Goal: Book appointment/travel/reservation

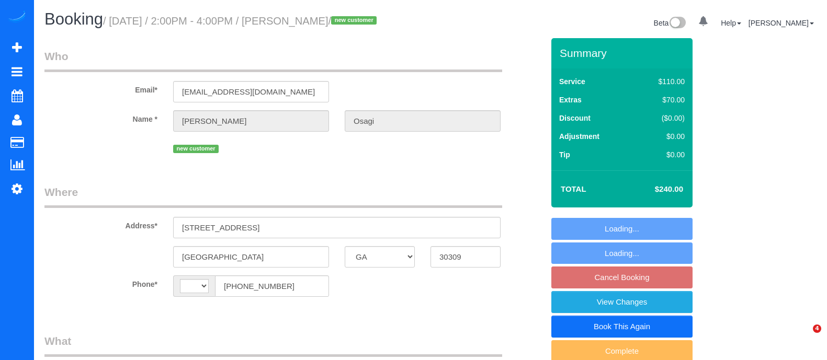
select select "GA"
select select "number:3"
select select "number:6"
select select "2"
select select "spot4"
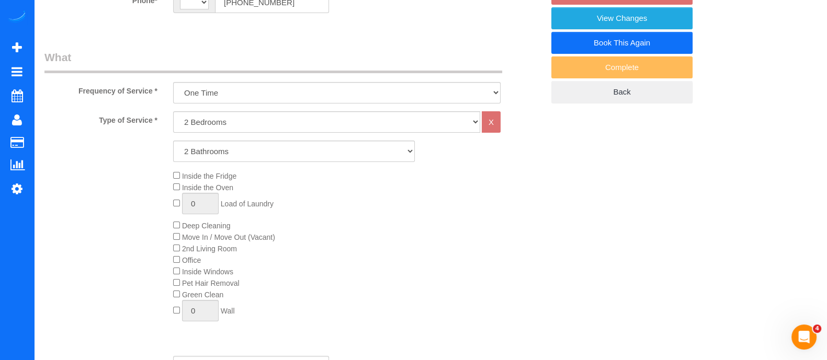
select select "string:[GEOGRAPHIC_DATA]"
select select "object:752"
select select "2"
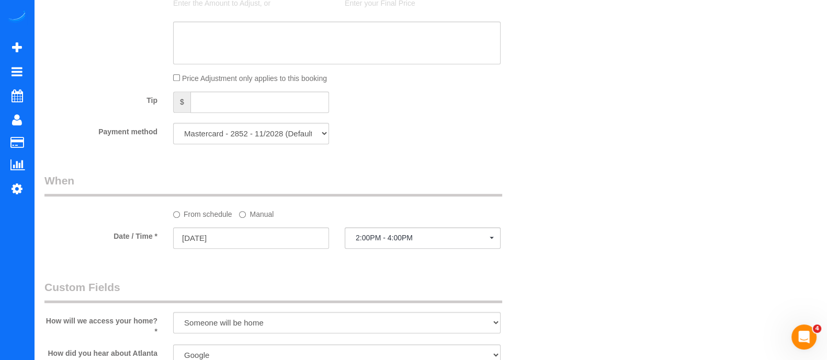
scroll to position [697, 0]
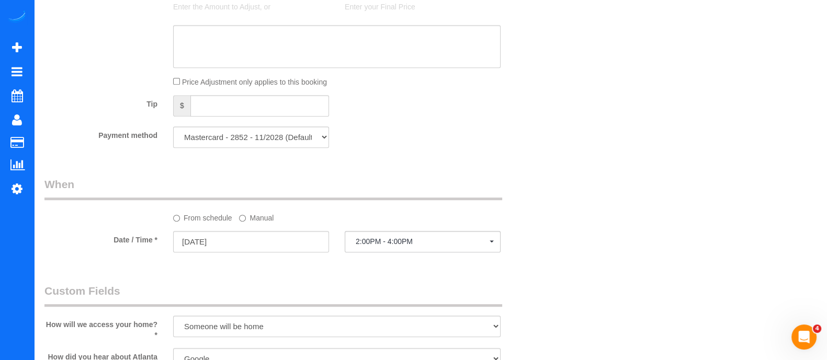
click at [247, 221] on label "Manual" at bounding box center [256, 216] width 35 height 14
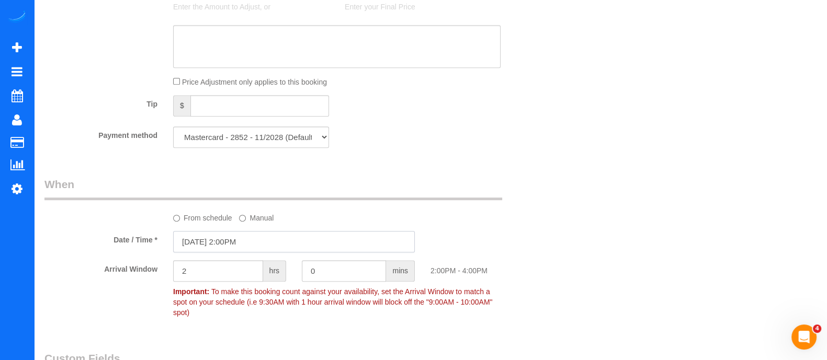
click at [233, 244] on input "08/17/2025 2:00PM" at bounding box center [294, 241] width 242 height 21
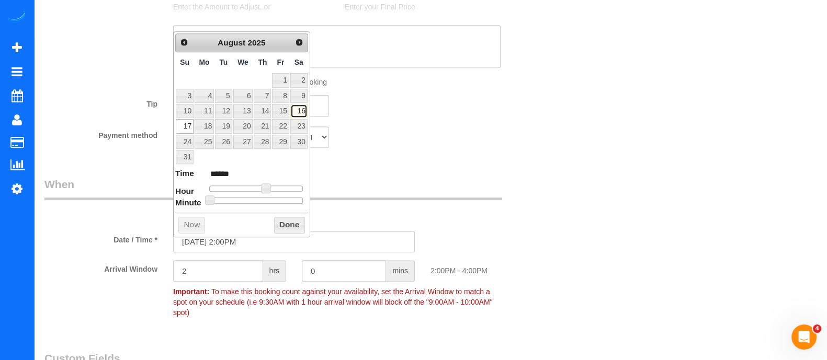
click at [299, 114] on link "16" at bounding box center [298, 111] width 17 height 14
type input "08/16/2025 3:00PM"
type input "******"
click at [271, 187] on div at bounding box center [256, 189] width 94 height 6
click at [271, 187] on span at bounding box center [269, 188] width 9 height 9
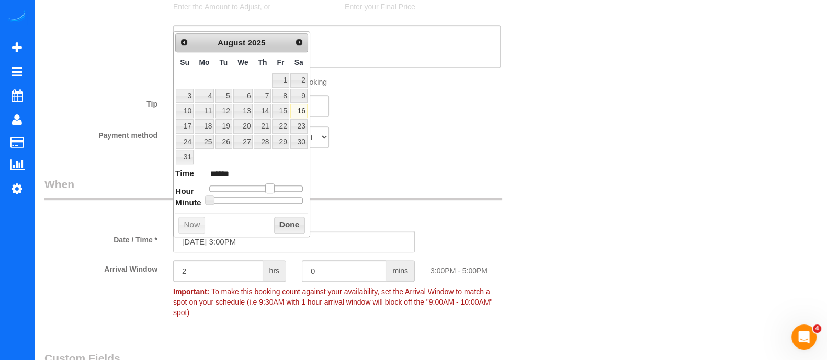
type input "08/16/2025 2:00PM"
type input "******"
type input "08/16/2025 1:00PM"
type input "******"
drag, startPoint x: 271, startPoint y: 187, endPoint x: 264, endPoint y: 188, distance: 6.9
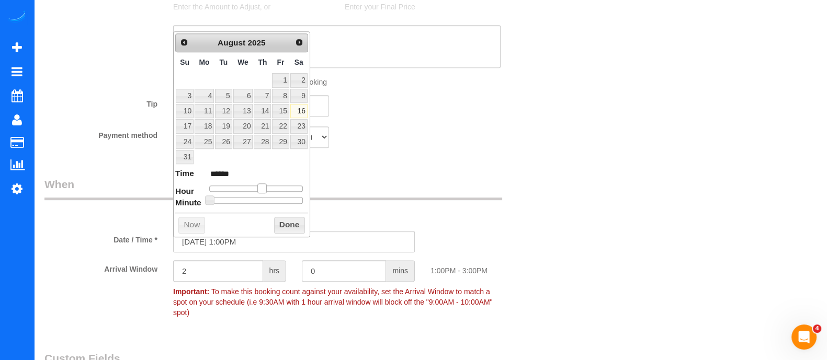
click at [264, 188] on span at bounding box center [261, 188] width 9 height 9
type input "08/16/2025 12:00PM"
type input "*******"
click at [261, 188] on span at bounding box center [257, 188] width 9 height 9
click at [293, 228] on button "Done" at bounding box center [289, 225] width 31 height 17
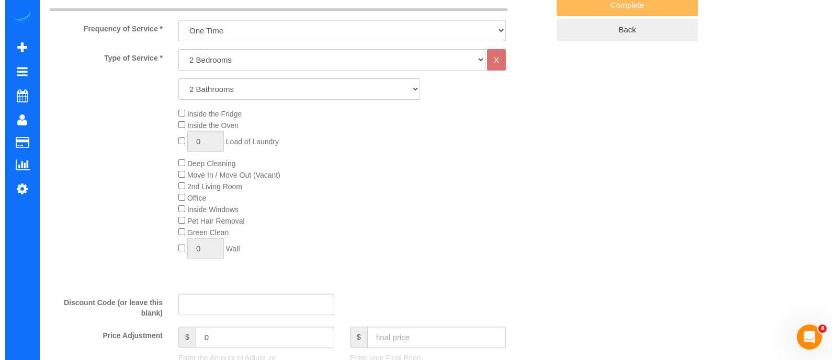
scroll to position [0, 0]
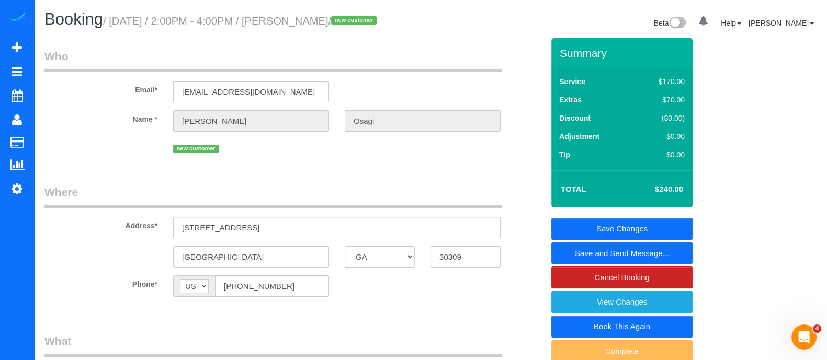
click at [635, 256] on link "Save and Send Message..." at bounding box center [621, 254] width 141 height 22
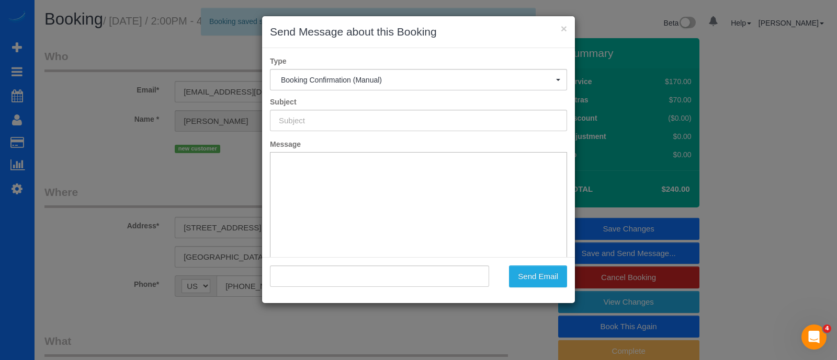
type input "Booking Confirmed!"
type input ""Elliot Osagi" <willingieson@gmail.com>"
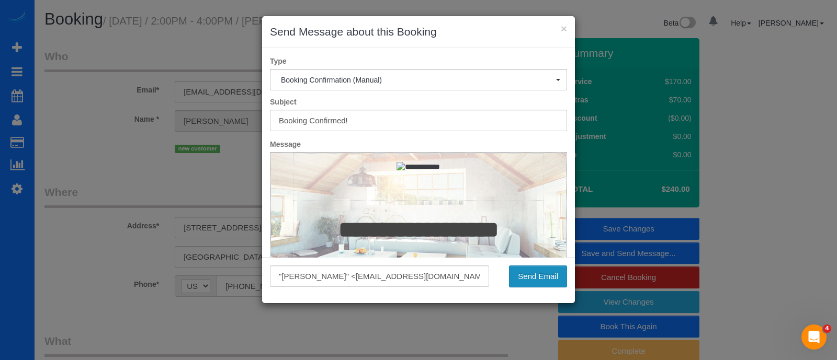
click at [534, 281] on button "Send Email" at bounding box center [538, 277] width 58 height 22
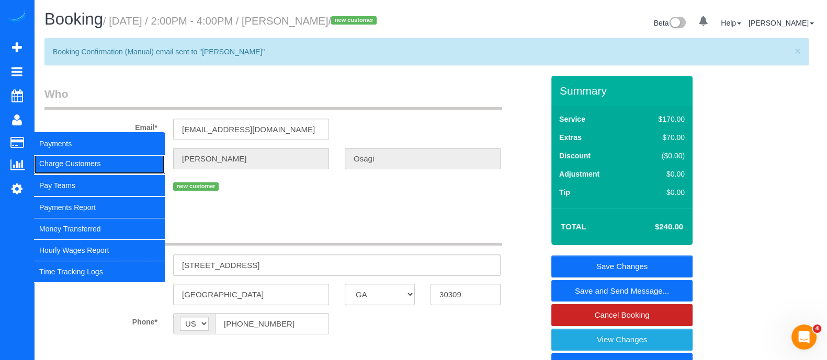
click at [61, 163] on link "Charge Customers" at bounding box center [99, 163] width 131 height 21
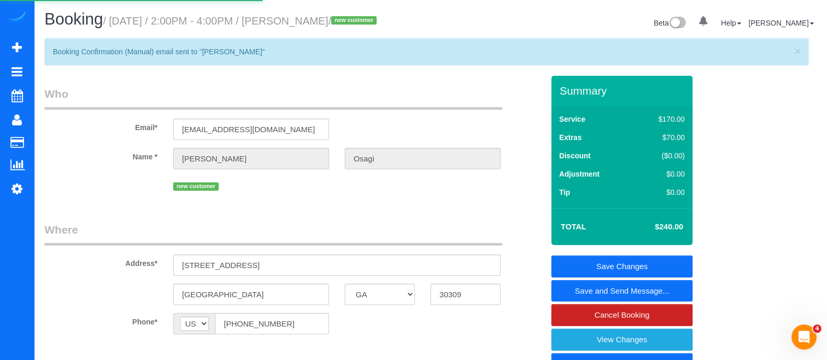
select select
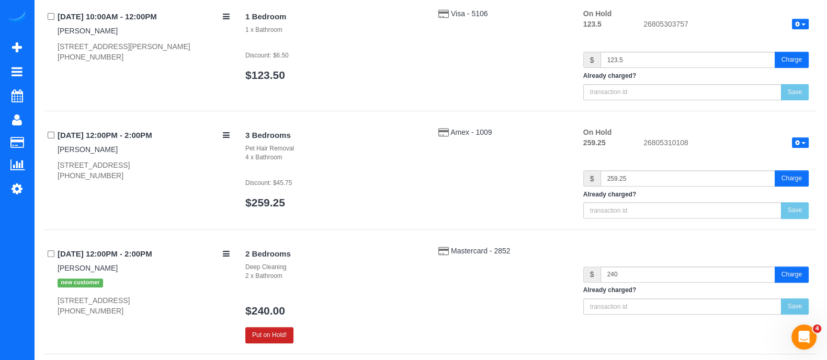
scroll to position [729, 0]
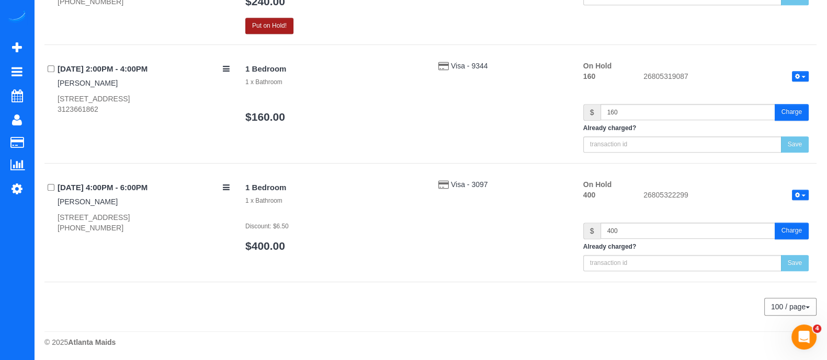
click at [278, 30] on button "Put on Hold!" at bounding box center [269, 26] width 48 height 16
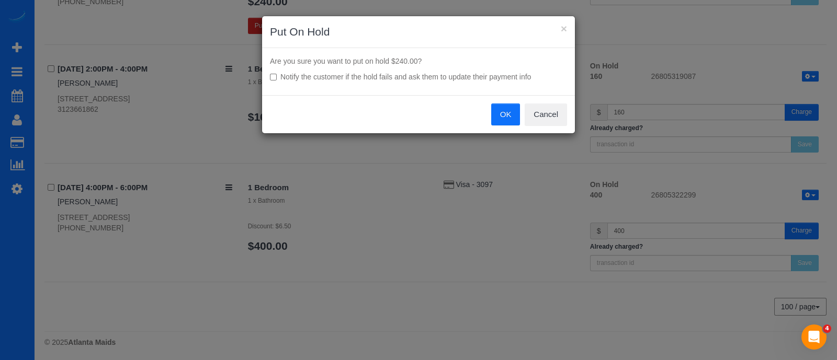
click at [517, 107] on button "OK" at bounding box center [505, 115] width 29 height 22
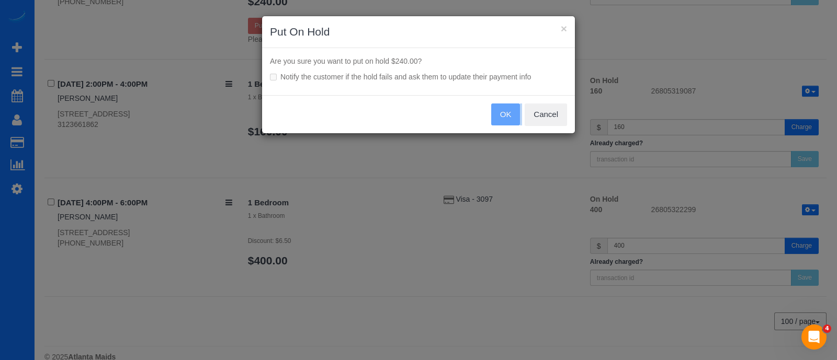
click at [517, 107] on div "OK Cancel" at bounding box center [418, 114] width 313 height 38
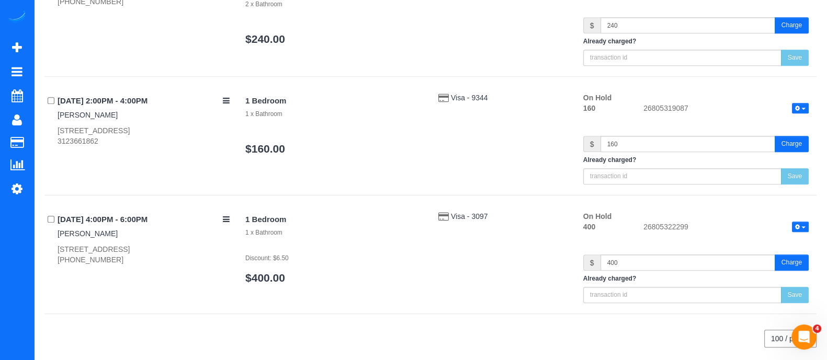
scroll to position [723, 0]
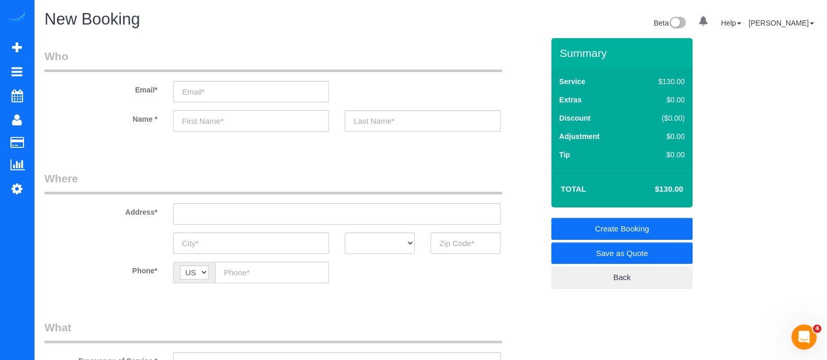
click at [266, 115] on input "text" at bounding box center [251, 120] width 156 height 21
type input "Belina"
click at [391, 123] on input "text" at bounding box center [423, 120] width 156 height 21
type input "Reese"
click at [271, 116] on input "Belina" at bounding box center [251, 120] width 156 height 21
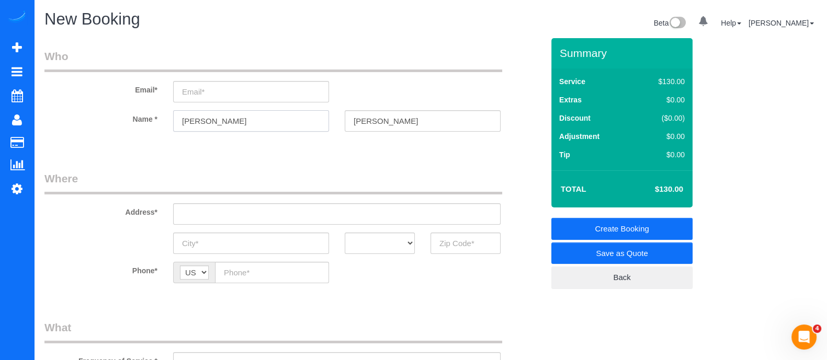
type input "Belinda"
click at [439, 235] on input "text" at bounding box center [465, 243] width 70 height 21
click at [448, 238] on input "30058" at bounding box center [465, 243] width 70 height 21
type input "30058"
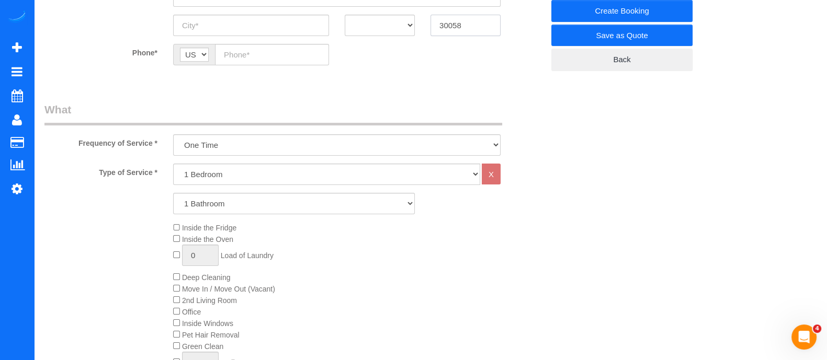
scroll to position [216, 0]
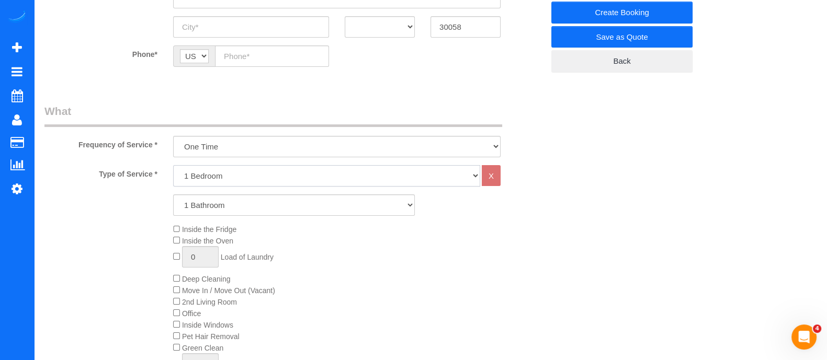
drag, startPoint x: 263, startPoint y: 174, endPoint x: 216, endPoint y: 229, distance: 72.4
click at [216, 229] on div "Type of Service * 1 Bedroom 2 Bedrooms 3 Bedrooms 4 Bedrooms 5 Bedrooms 6 Bedro…" at bounding box center [293, 283] width 499 height 236
select select "3"
click at [173, 165] on select "1 Bedroom 2 Bedrooms 3 Bedrooms 4 Bedrooms 5 Bedrooms 6 Bedrooms" at bounding box center [326, 175] width 307 height 21
click at [212, 215] on div "Type of Service * 1 Bedroom 2 Bedrooms 3 Bedrooms 4 Bedrooms 5 Bedrooms 6 Bedro…" at bounding box center [293, 283] width 499 height 236
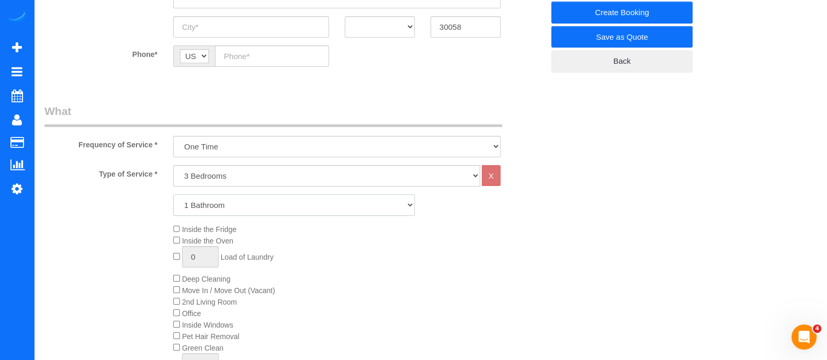
click at [212, 214] on select "1 Bathroom 2 Bathrooms 3 Bathrooms 4 Bathrooms 5 Bathrooms 6 Bathrooms" at bounding box center [294, 204] width 242 height 21
select select "3"
click at [173, 194] on select "1 Bathroom 2 Bathrooms 3 Bathrooms 4 Bathrooms 5 Bathrooms 6 Bathrooms" at bounding box center [294, 204] width 242 height 21
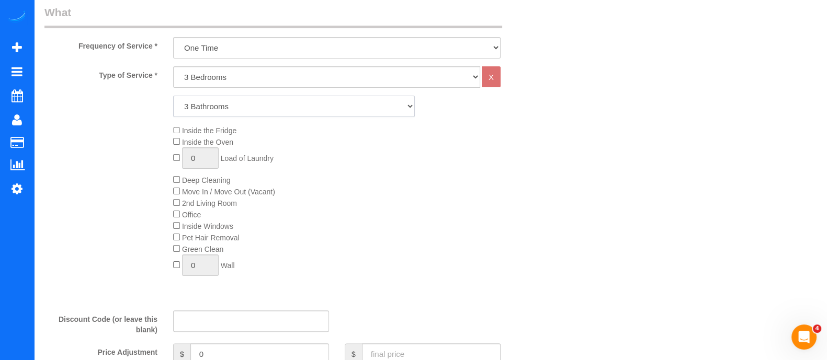
scroll to position [161, 0]
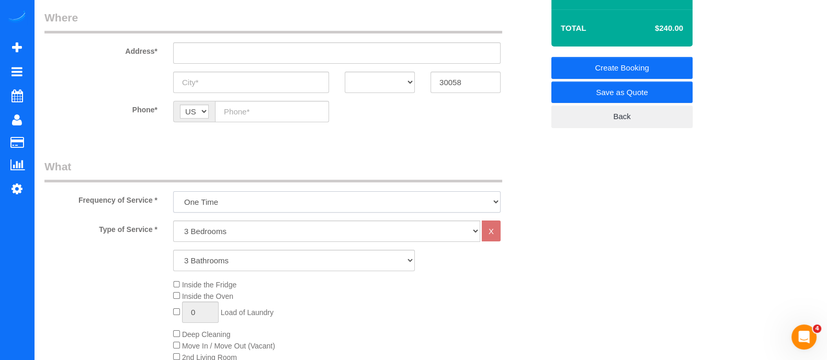
click at [453, 212] on select "One Time Every week (20% Off) - 20.00% (0% for the First Booking) Every 2 weeks…" at bounding box center [336, 201] width 327 height 21
select select "object:1021"
click at [173, 191] on select "One Time Every week (20% Off) - 20.00% (0% for the First Booking) Every 2 weeks…" at bounding box center [336, 201] width 327 height 21
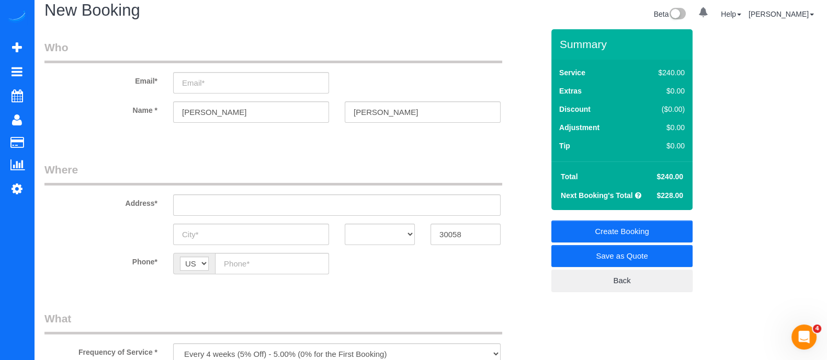
scroll to position [0, 0]
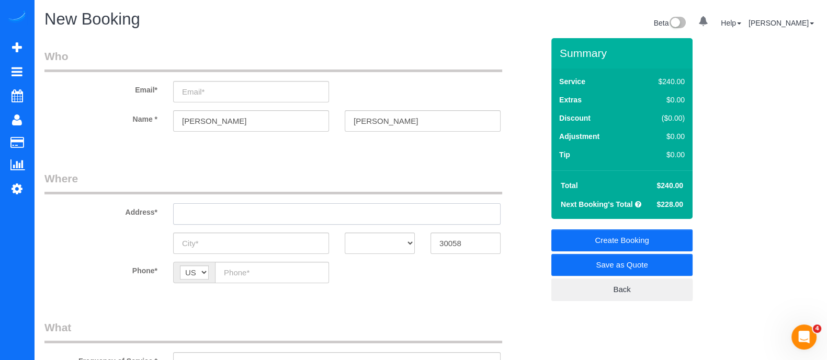
click at [338, 217] on input "text" at bounding box center [336, 213] width 327 height 21
type input "$"
type input "4"
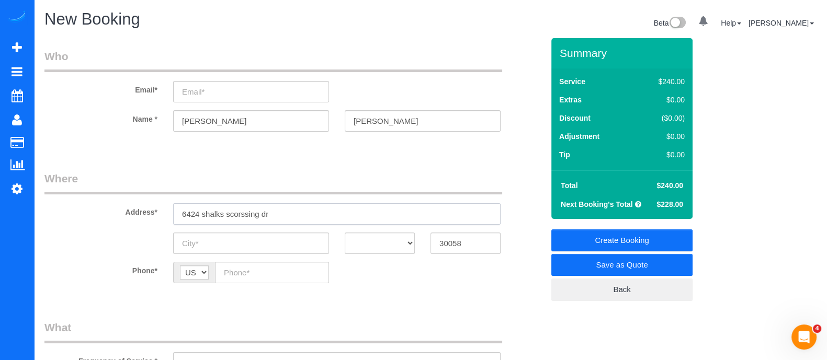
drag, startPoint x: 274, startPoint y: 220, endPoint x: 161, endPoint y: 211, distance: 114.3
click at [161, 211] on div "Address* 6424 shalks scorssing dr" at bounding box center [294, 198] width 514 height 54
type input "6424 shalks scorssing dr"
